Goal: Information Seeking & Learning: Learn about a topic

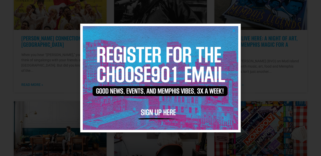
scroll to position [166, 0]
click at [271, 48] on div at bounding box center [160, 78] width 321 height 156
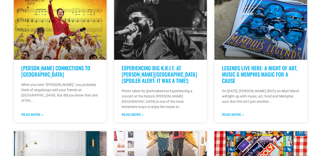
scroll to position [137, 0]
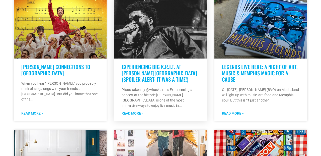
click at [162, 66] on link "Experiencing Big K.R.I.T. at Overton Park Shell (Spoiler Alert: It was a time!)" at bounding box center [159, 73] width 75 height 20
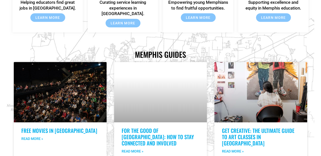
scroll to position [789, 0]
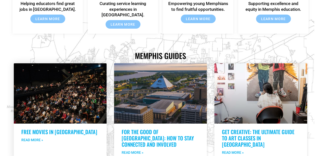
click at [27, 137] on link "Read More »" at bounding box center [32, 139] width 22 height 5
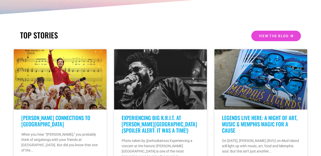
scroll to position [0, 0]
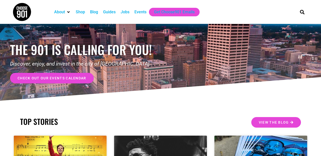
click at [143, 12] on div "Events" at bounding box center [140, 12] width 12 height 6
click at [142, 11] on div "Events" at bounding box center [140, 12] width 12 height 6
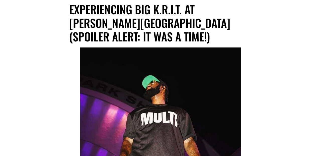
scroll to position [79, 0]
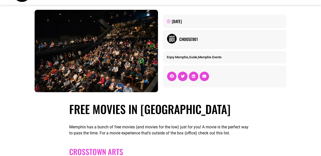
scroll to position [9, 0]
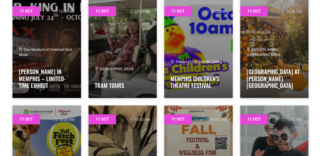
scroll to position [419, 0]
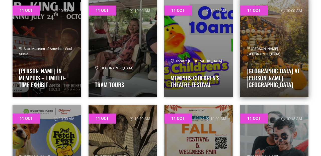
click at [274, 34] on link at bounding box center [274, 47] width 68 height 100
click at [268, 39] on link at bounding box center [274, 47] width 68 height 100
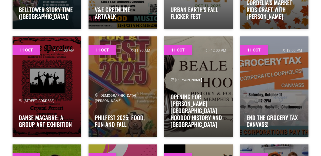
scroll to position [703, 0]
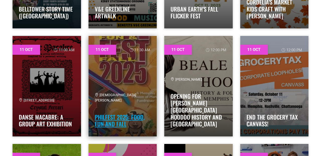
click at [125, 116] on link "PhilFest 2025: Food, Fun and Fall" at bounding box center [120, 120] width 50 height 16
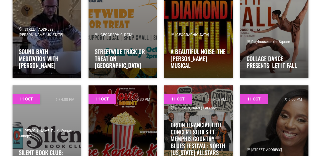
scroll to position [979, 0]
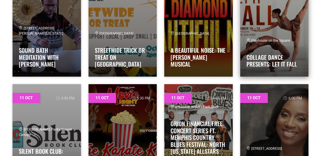
click at [281, 37] on link at bounding box center [274, 26] width 68 height 100
click at [281, 30] on link at bounding box center [274, 26] width 68 height 100
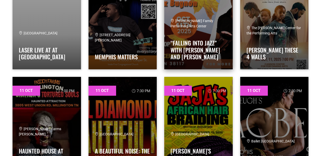
scroll to position [1203, 0]
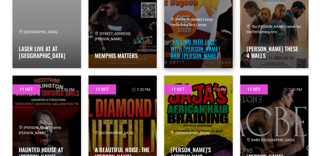
click at [197, 48] on link "“Falling into Jazz” with Paul Taylor and Alex Bugnon" at bounding box center [194, 48] width 49 height 22
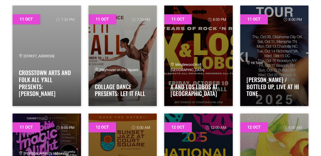
scroll to position [1374, 0]
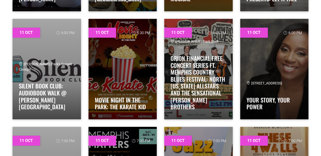
scroll to position [1043, 0]
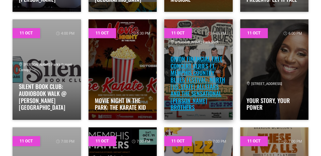
click at [190, 76] on link "Orion Financial Free Concert Series ft. Memphis Country Blues Festival: NORTH M…" at bounding box center [197, 82] width 54 height 57
click at [195, 78] on link "Orion Financial Free Concert Series ft. Memphis Country Blues Festival: NORTH M…" at bounding box center [197, 82] width 54 height 57
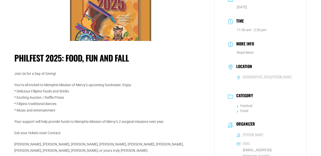
scroll to position [56, 0]
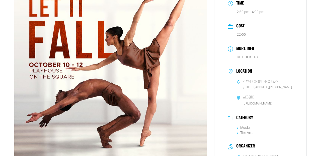
scroll to position [71, 0]
